Goal: Task Accomplishment & Management: Use online tool/utility

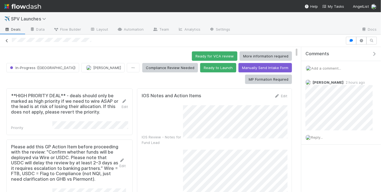
click at [7, 40] on icon at bounding box center [7, 41] width 6 height 4
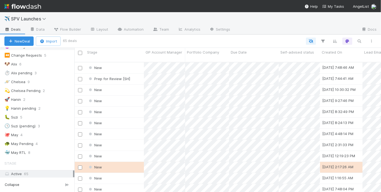
scroll to position [73, 0]
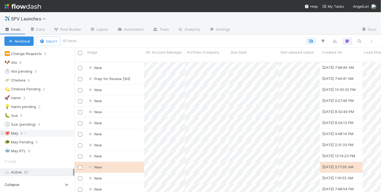
click at [48, 130] on div "🐙 May 4" at bounding box center [39, 133] width 70 height 7
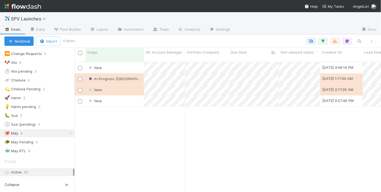
scroll to position [4, 3]
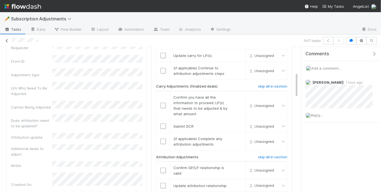
click at [6, 40] on icon at bounding box center [7, 41] width 6 height 4
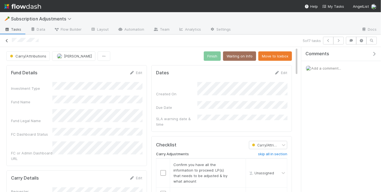
click at [7, 42] on link at bounding box center [7, 41] width 6 height 6
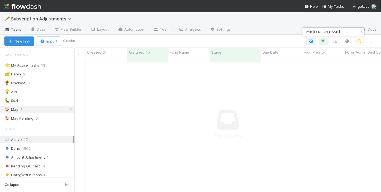
type input "Emin Tolga Ulutas"
click at [362, 31] on icon "button" at bounding box center [362, 31] width 6 height 3
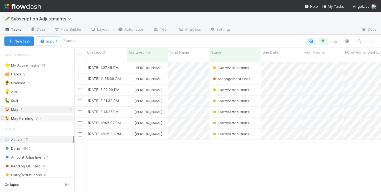
click at [45, 116] on div "🐮 May Pending 6" at bounding box center [39, 118] width 70 height 7
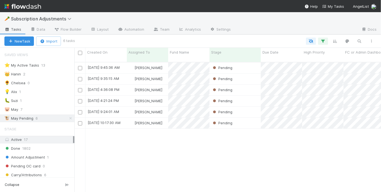
scroll to position [134, 307]
click at [251, 63] on div "Pending" at bounding box center [235, 67] width 51 height 11
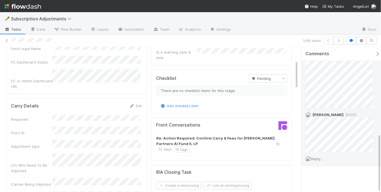
scroll to position [215, 0]
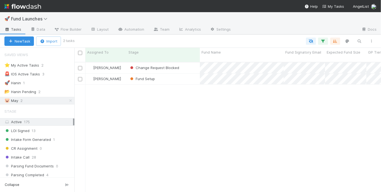
scroll to position [4, 3]
click at [189, 73] on div "Fund Setup" at bounding box center [163, 78] width 73 height 11
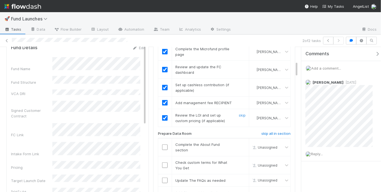
scroll to position [128, 0]
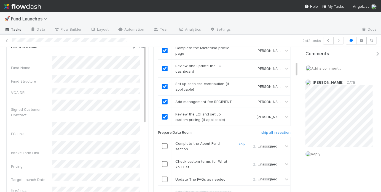
click at [163, 143] on input "checkbox" at bounding box center [165, 146] width 6 height 6
click at [163, 161] on input "checkbox" at bounding box center [165, 164] width 6 height 6
click at [163, 176] on input "checkbox" at bounding box center [165, 179] width 6 height 6
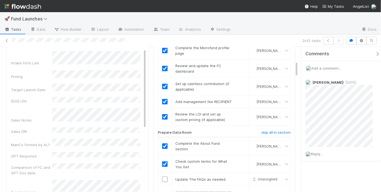
scroll to position [90, 0]
checkbox input "true"
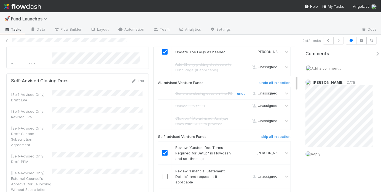
scroll to position [345, 0]
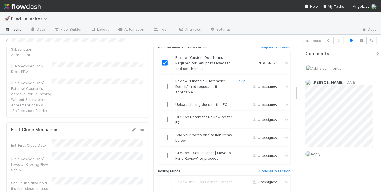
click at [164, 84] on input "checkbox" at bounding box center [165, 87] width 6 height 6
click at [163, 84] on input "checkbox" at bounding box center [165, 87] width 6 height 6
click at [164, 84] on input "checkbox" at bounding box center [165, 87] width 6 height 6
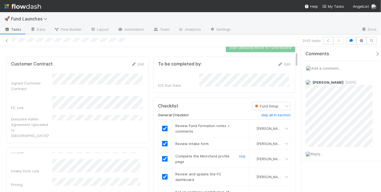
scroll to position [0, 0]
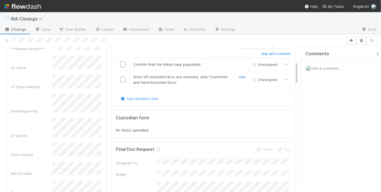
scroll to position [128, 0]
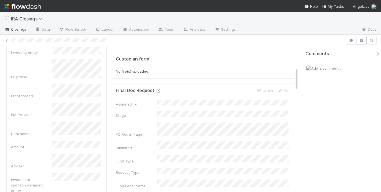
click at [159, 89] on icon at bounding box center [158, 91] width 6 height 4
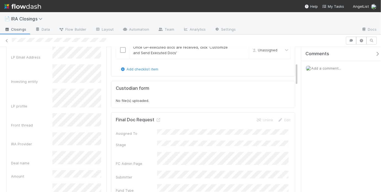
scroll to position [100, 0]
click at [158, 118] on icon at bounding box center [158, 120] width 6 height 4
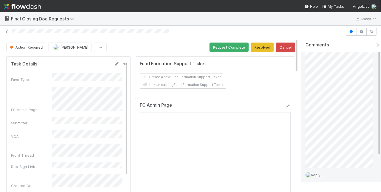
scroll to position [39, 0]
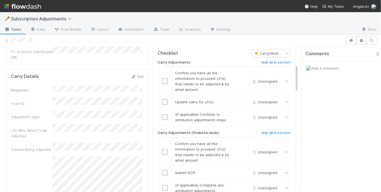
scroll to position [92, 0]
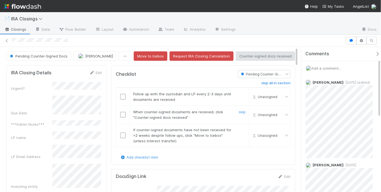
click at [120, 114] on input "checkbox" at bounding box center [123, 115] width 6 height 6
click at [240, 128] on link "skip" at bounding box center [242, 129] width 7 height 4
click at [239, 93] on link "skip" at bounding box center [242, 94] width 7 height 4
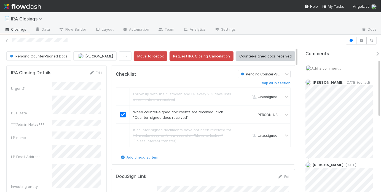
click at [218, 72] on div "Checklist" at bounding box center [173, 74] width 122 height 8
click at [257, 56] on button "Counter-signed docs received" at bounding box center [266, 55] width 60 height 9
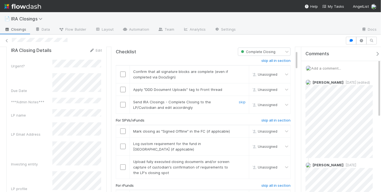
scroll to position [25, 0]
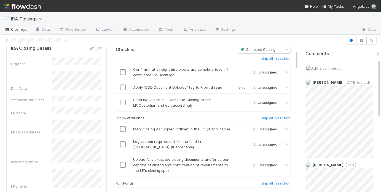
click at [120, 85] on input "checkbox" at bounding box center [123, 87] width 6 height 6
drag, startPoint x: 119, startPoint y: 71, endPoint x: 121, endPoint y: 76, distance: 5.0
click at [120, 71] on input "checkbox" at bounding box center [123, 72] width 6 height 6
click at [122, 103] on input "checkbox" at bounding box center [123, 103] width 6 height 6
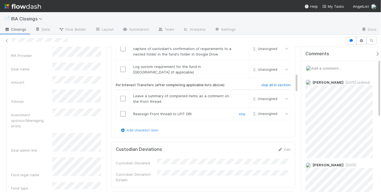
scroll to position [192, 0]
click at [261, 84] on h6 "skip all in section" at bounding box center [275, 86] width 29 height 4
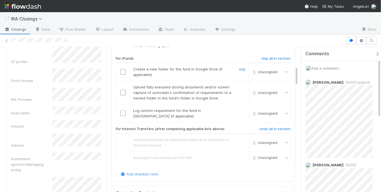
scroll to position [117, 0]
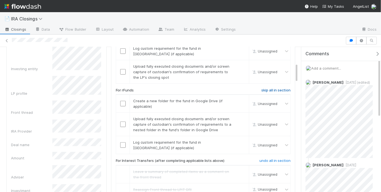
click at [267, 88] on h6 "skip all in section" at bounding box center [275, 90] width 29 height 4
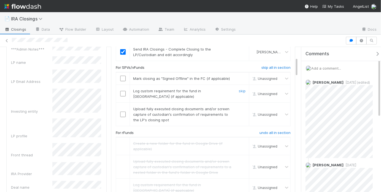
scroll to position [74, 0]
click at [120, 77] on input "checkbox" at bounding box center [123, 79] width 6 height 6
click at [120, 92] on input "checkbox" at bounding box center [123, 95] width 6 height 6
click at [122, 112] on input "checkbox" at bounding box center [123, 115] width 6 height 6
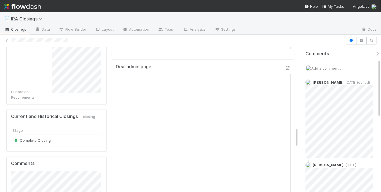
scroll to position [457, 0]
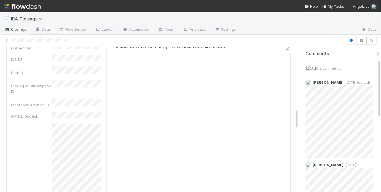
click at [109, 86] on div "Checklist Complete Closing skip all in section Confirm that all signature block…" at bounding box center [203, 156] width 189 height 1100
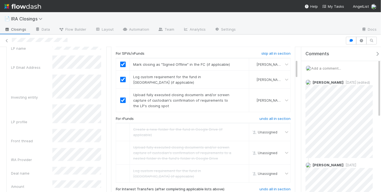
scroll to position [0, 0]
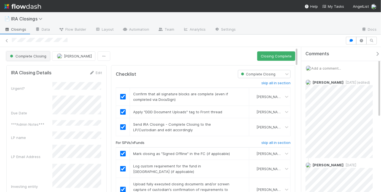
click at [42, 58] on span "Complete Closing" at bounding box center [27, 56] width 37 height 4
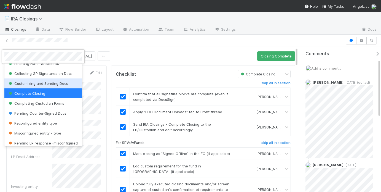
scroll to position [37, 0]
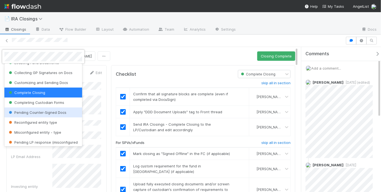
click at [52, 113] on span "Pending Counter-Signed Docs" at bounding box center [37, 112] width 59 height 4
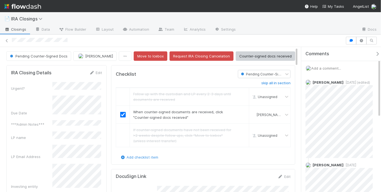
click at [331, 65] on div "Add a comment..." at bounding box center [342, 68] width 83 height 14
click at [332, 67] on span "Add a comment..." at bounding box center [326, 68] width 30 height 4
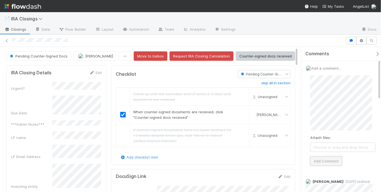
click at [331, 158] on button "Add Comment" at bounding box center [326, 160] width 32 height 9
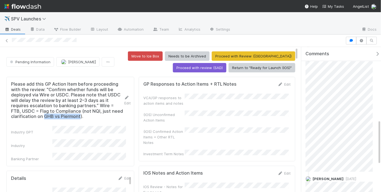
drag, startPoint x: 92, startPoint y: 116, endPoint x: 55, endPoint y: 117, distance: 36.7
click at [55, 117] on h5 "Please add this GP Action Item before proceeding with the review: "Confirm whet…" at bounding box center [67, 100] width 113 height 38
copy h5 "GHB vs Piermont"
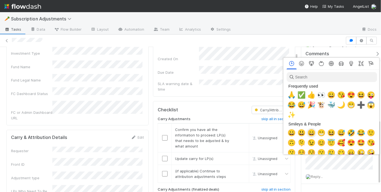
scroll to position [0, 1]
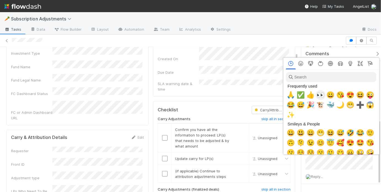
click at [319, 95] on span "👀" at bounding box center [320, 95] width 8 height 8
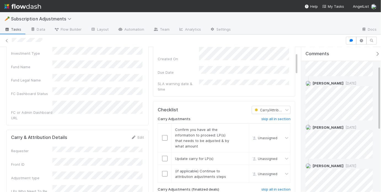
scroll to position [42, 0]
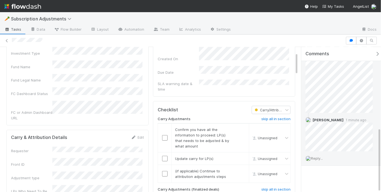
click at [319, 158] on span "Reply..." at bounding box center [317, 158] width 12 height 4
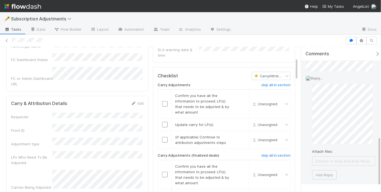
scroll to position [262, 0]
click at [324, 174] on button "Add Reply" at bounding box center [324, 174] width 25 height 9
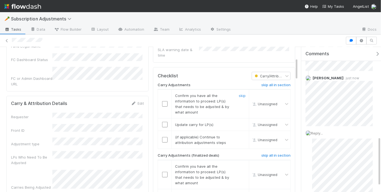
scroll to position [236, 0]
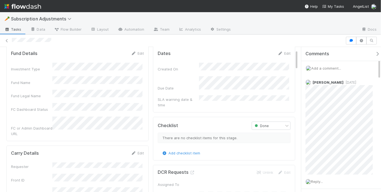
scroll to position [19, 0]
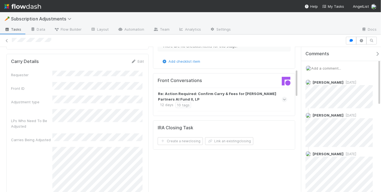
scroll to position [110, 0]
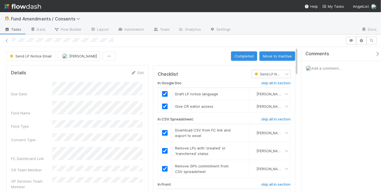
scroll to position [267, 0]
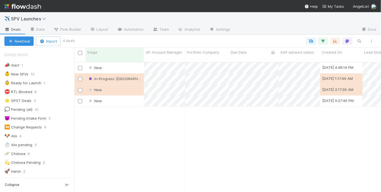
scroll to position [73, 0]
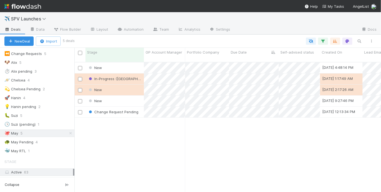
click at [225, 126] on div "New 9/1/25, 4:48:14 PM May Chang 0 0 0 0 0 0 0 In-Progress (SAD) 8/26/25, 1:17:…" at bounding box center [227, 129] width 307 height 134
click at [136, 63] on div "New" at bounding box center [114, 67] width 58 height 11
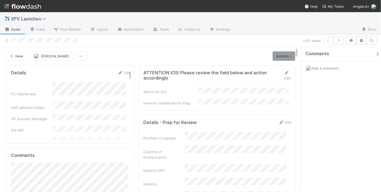
click at [231, 42] on div at bounding box center [156, 41] width 289 height 6
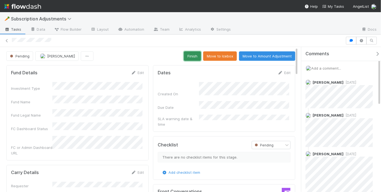
click at [194, 57] on button "Finish" at bounding box center [192, 55] width 17 height 9
